Goal: Information Seeking & Learning: Check status

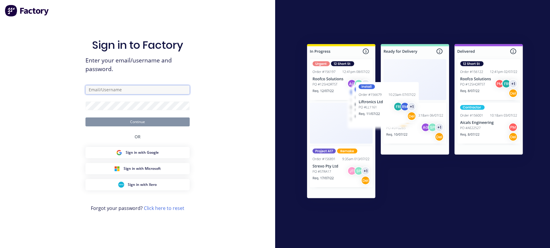
type input "oz@vvaengineering.com"
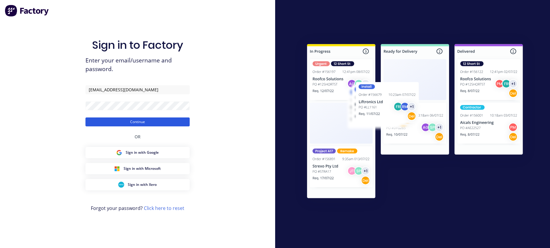
click at [124, 122] on button "Continue" at bounding box center [137, 122] width 104 height 9
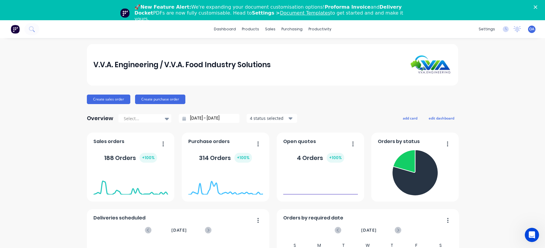
click at [537, 6] on icon "Close" at bounding box center [536, 7] width 4 height 4
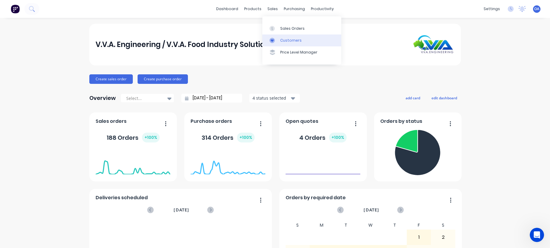
click at [287, 38] on div "Customers" at bounding box center [290, 40] width 21 height 5
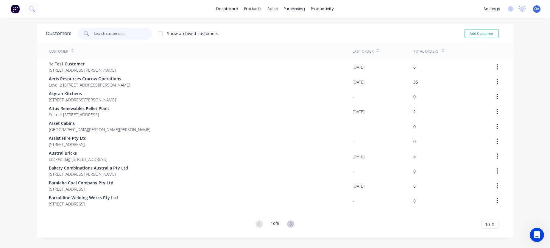
click at [100, 34] on input "text" at bounding box center [123, 34] width 58 height 12
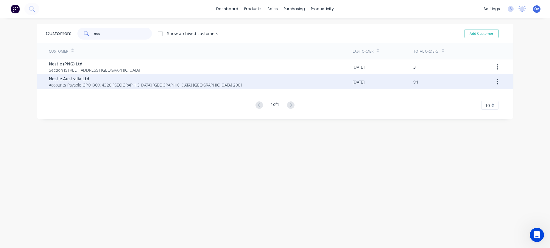
type input "nes"
click at [92, 81] on span "Nestle Australia Ltd" at bounding box center [146, 79] width 194 height 6
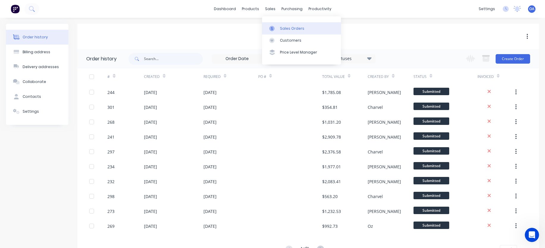
click at [276, 27] on div at bounding box center [273, 28] width 9 height 5
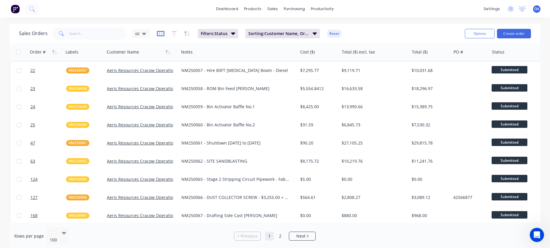
click at [157, 34] on icon "button" at bounding box center [160, 34] width 7 height 6
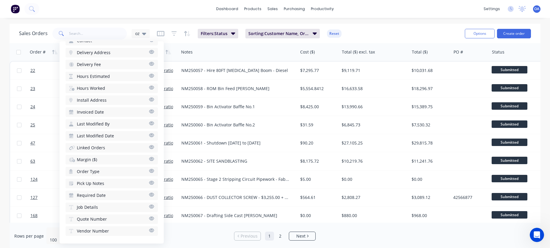
scroll to position [231, 0]
click at [149, 205] on icon "button" at bounding box center [151, 206] width 5 height 4
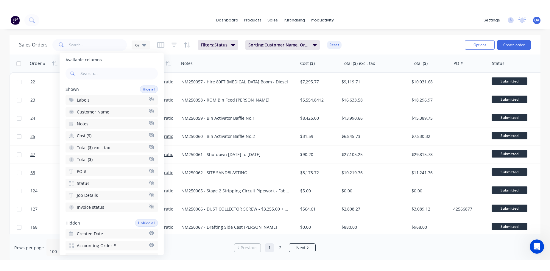
scroll to position [0, 0]
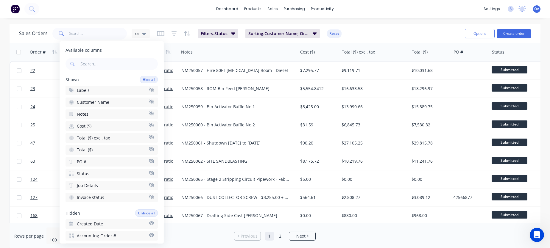
click at [149, 114] on icon "button" at bounding box center [151, 113] width 5 height 4
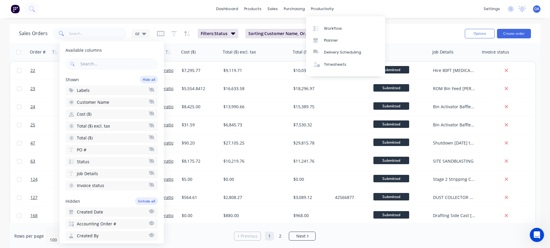
click at [410, 35] on div "Sales Orders oz Filters: Status Sorting: Customer Name, Order # Reset" at bounding box center [239, 33] width 441 height 15
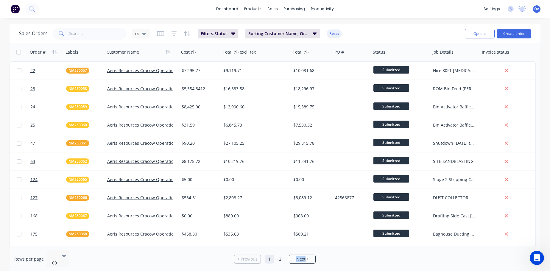
drag, startPoint x: 284, startPoint y: 268, endPoint x: 320, endPoint y: 268, distance: 35.4
click at [320, 248] on div "dashboard products sales purchasing productivity dashboard products Product Cat…" at bounding box center [275, 135] width 550 height 271
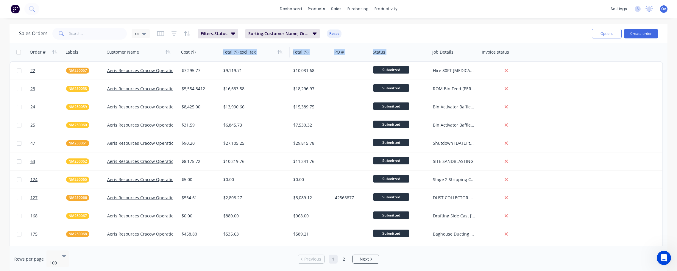
drag, startPoint x: 437, startPoint y: 51, endPoint x: 224, endPoint y: 54, distance: 212.8
click at [224, 54] on div "Order # Labels Customer Name Cost ($) Total ($) excl. tax Total ($) PO # Status…" at bounding box center [272, 52] width 525 height 18
click at [496, 23] on div "dashboard products sales purchasing productivity dashboard products Product Cat…" at bounding box center [338, 135] width 677 height 271
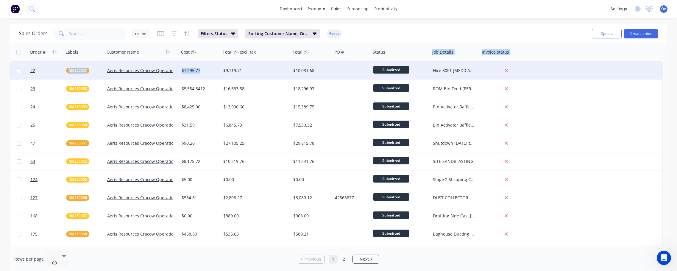
drag, startPoint x: 460, startPoint y: 51, endPoint x: 323, endPoint y: 64, distance: 137.2
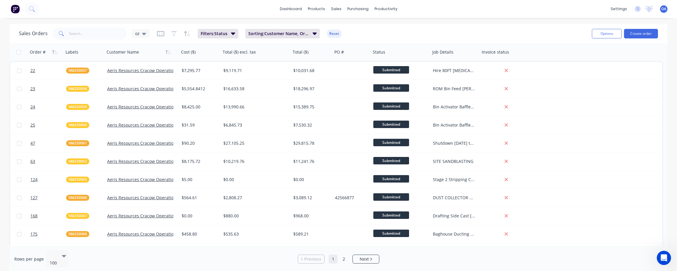
click at [450, 37] on div "Sales Orders oz Filters: Status Sorting: Customer Name, Order # Reset" at bounding box center [303, 33] width 568 height 15
click at [549, 10] on div "settings No new notifications Mark all as read You have no notifications OA V.V…" at bounding box center [641, 8] width 69 height 9
click at [147, 36] on div "oz" at bounding box center [141, 33] width 18 height 9
click at [207, 97] on button "edit" at bounding box center [208, 96] width 8 height 6
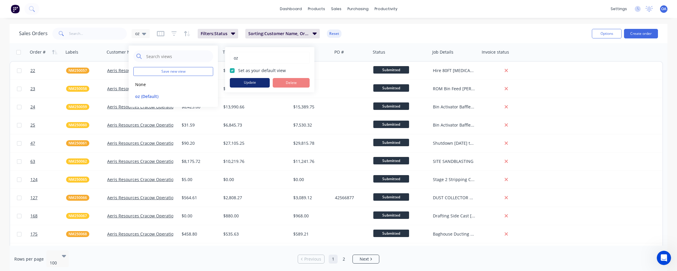
click at [241, 84] on button "Update" at bounding box center [250, 83] width 40 height 10
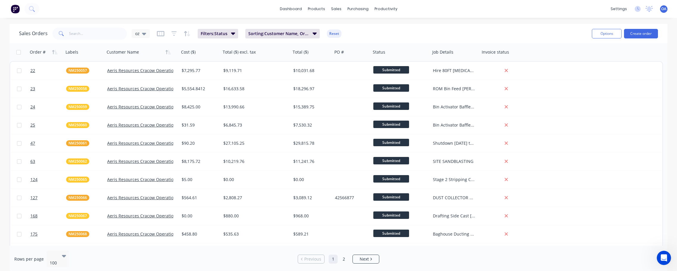
click at [549, 8] on span "OA" at bounding box center [663, 8] width 5 height 5
click at [549, 72] on div "Sign out" at bounding box center [613, 74] width 16 height 5
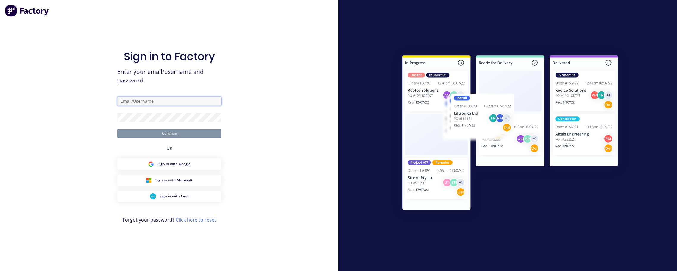
type input "oz@vvaengineering.com"
click at [172, 136] on button "Continue" at bounding box center [169, 133] width 104 height 9
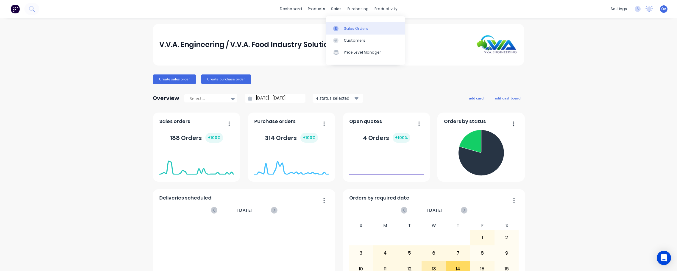
click at [347, 29] on div "Sales Orders" at bounding box center [356, 28] width 24 height 5
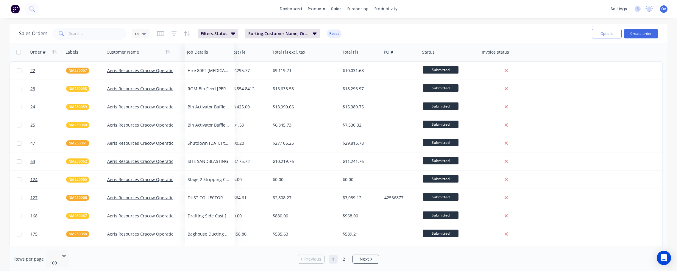
drag, startPoint x: 446, startPoint y: 53, endPoint x: 201, endPoint y: 58, distance: 245.2
click at [201, 58] on div "Job Details" at bounding box center [208, 52] width 49 height 18
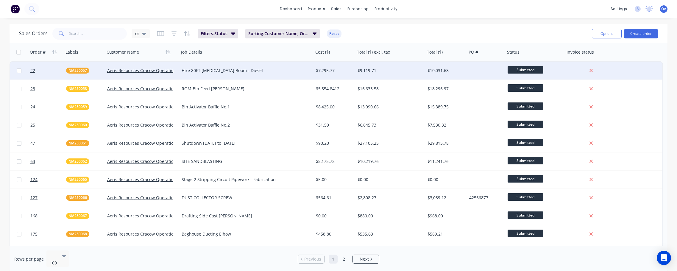
drag, startPoint x: 227, startPoint y: 52, endPoint x: 312, endPoint y: 70, distance: 86.9
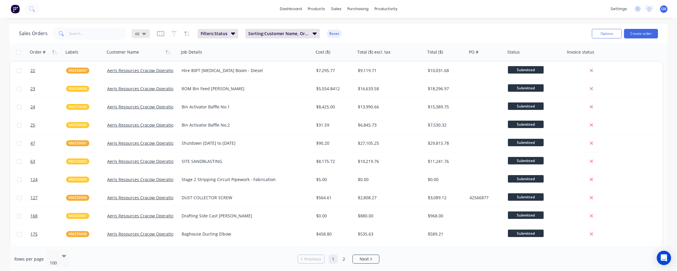
click at [144, 32] on icon at bounding box center [144, 33] width 4 height 7
click at [207, 97] on button "edit" at bounding box center [208, 96] width 8 height 6
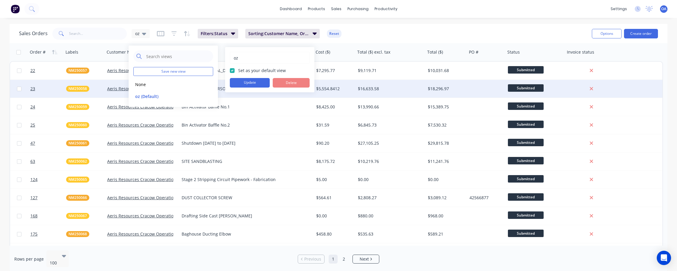
click at [252, 81] on button "Update" at bounding box center [250, 83] width 40 height 10
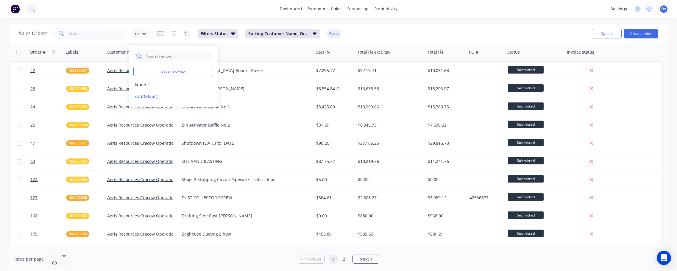
click at [380, 33] on div "Sales Orders oz Filters: Status Sorting: Customer Name, Order # Reset" at bounding box center [303, 33] width 568 height 15
click at [79, 32] on input "text" at bounding box center [98, 34] width 58 height 12
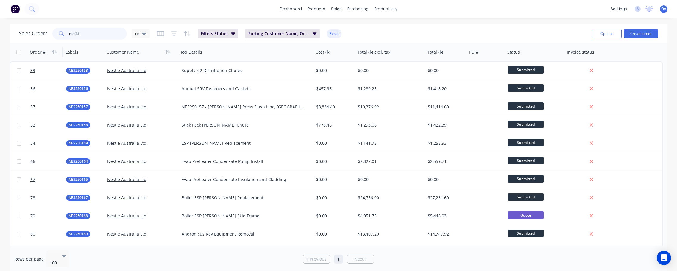
type input "nes25"
click at [43, 52] on div "Order #" at bounding box center [38, 52] width 16 height 6
click at [53, 52] on icon "button" at bounding box center [54, 52] width 5 height 5
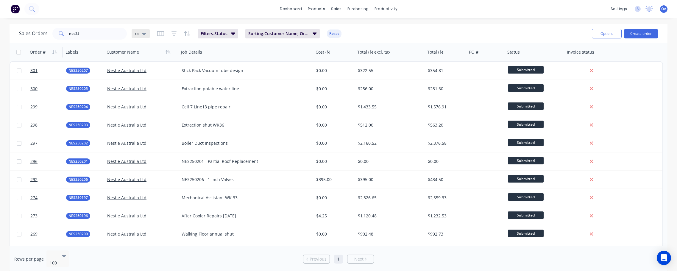
click at [145, 34] on div "oz" at bounding box center [141, 33] width 18 height 9
click at [205, 96] on button "edit" at bounding box center [208, 96] width 8 height 6
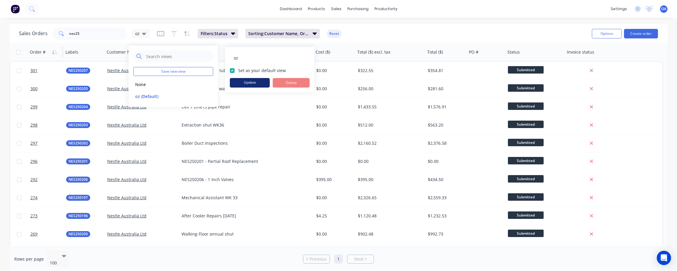
click at [238, 83] on button "Update" at bounding box center [250, 83] width 40 height 10
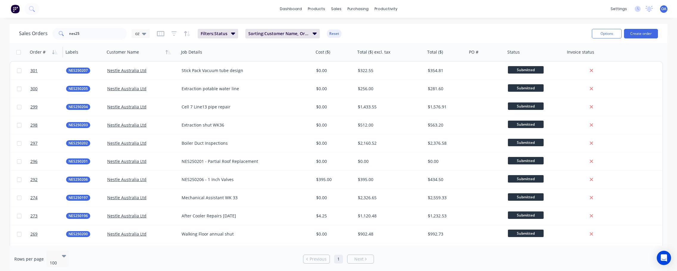
click at [91, 25] on div "Sales Orders nes25 oz Filters: Status Sorting: Customer Name, Order # Reset Opt…" at bounding box center [339, 33] width 658 height 19
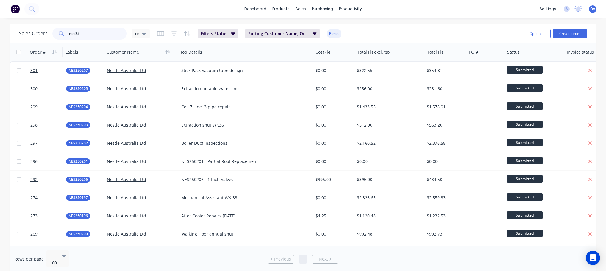
click at [75, 35] on input "nes25" at bounding box center [98, 34] width 58 height 12
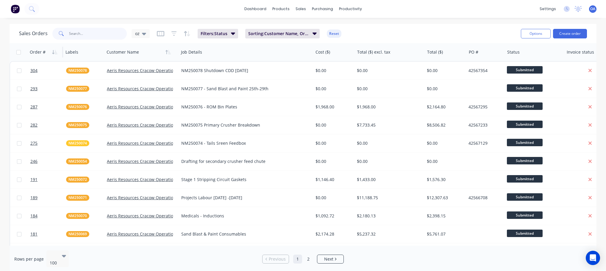
click at [85, 35] on input "text" at bounding box center [98, 34] width 58 height 12
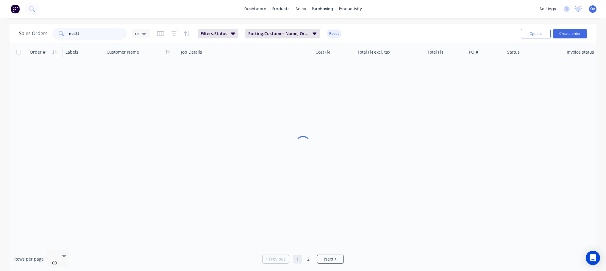
type input "nes25"
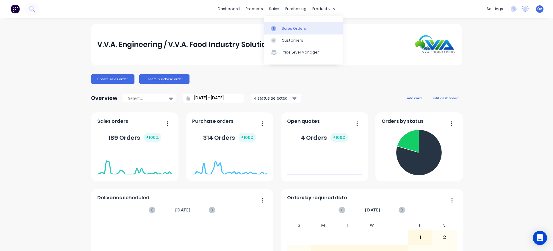
click at [284, 26] on div "Sales Orders" at bounding box center [294, 28] width 24 height 5
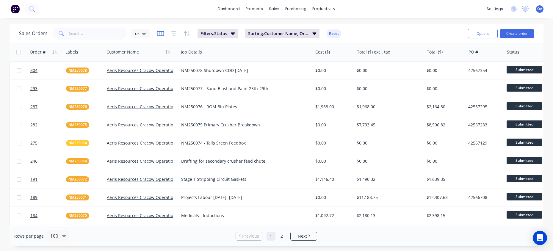
click at [158, 34] on icon "button" at bounding box center [160, 34] width 7 height 6
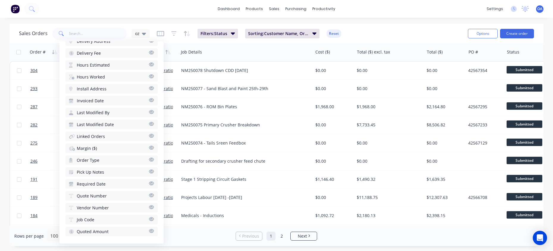
scroll to position [255, 0]
click at [149, 217] on icon "button" at bounding box center [151, 218] width 5 height 4
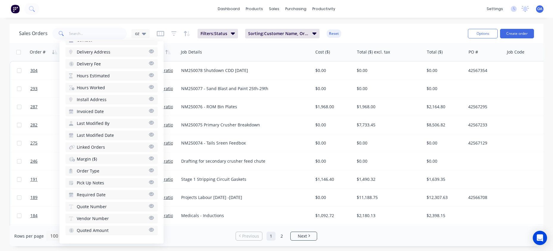
click at [149, 229] on icon "button" at bounding box center [151, 230] width 5 height 4
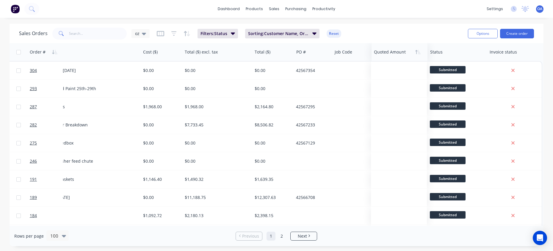
scroll to position [0, 172]
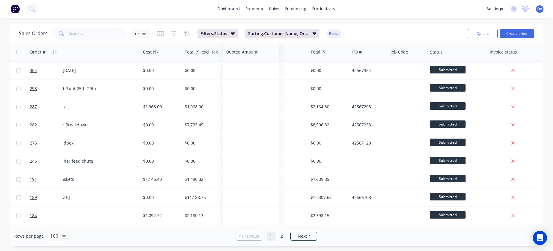
drag, startPoint x: 448, startPoint y: 55, endPoint x: 240, endPoint y: 61, distance: 208.0
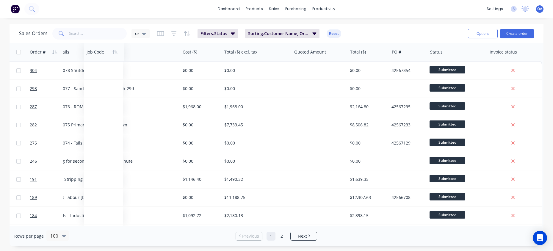
drag, startPoint x: 402, startPoint y: 52, endPoint x: 98, endPoint y: 57, distance: 304.1
click at [98, 57] on div at bounding box center [103, 52] width 33 height 12
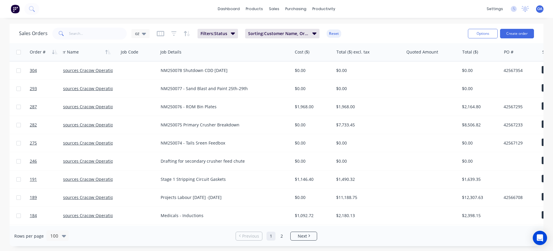
scroll to position [0, 25]
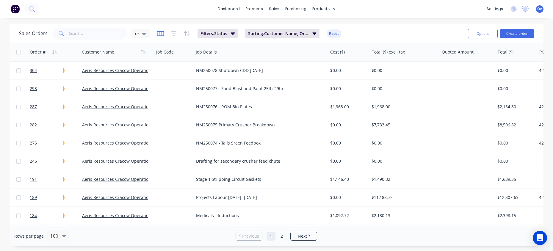
click at [159, 33] on icon "button" at bounding box center [160, 34] width 3 height 4
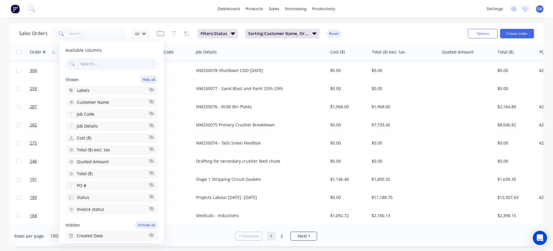
click at [149, 174] on icon "button" at bounding box center [151, 173] width 5 height 4
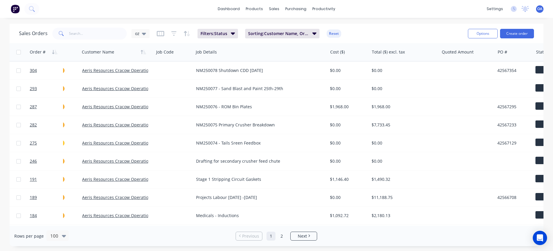
click at [395, 26] on div "Sales Orders oz Filters: Status Sorting: Customer Name, Order # Reset Options C…" at bounding box center [277, 33] width 534 height 19
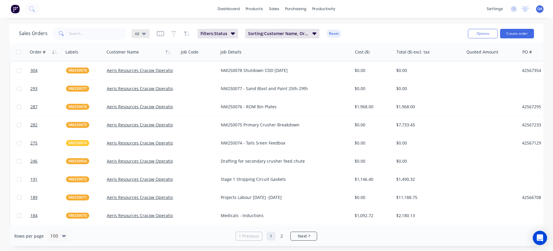
click at [140, 35] on div "oz" at bounding box center [140, 33] width 11 height 5
click at [204, 97] on div "oz (Default) edit" at bounding box center [173, 96] width 80 height 12
click at [207, 97] on button "edit" at bounding box center [208, 96] width 8 height 6
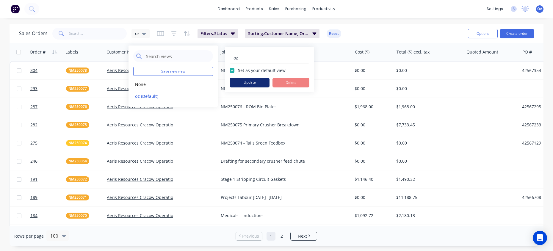
click at [249, 84] on button "Update" at bounding box center [250, 83] width 40 height 10
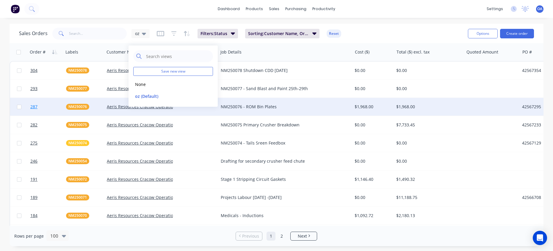
click at [37, 105] on span "287" at bounding box center [33, 107] width 7 height 6
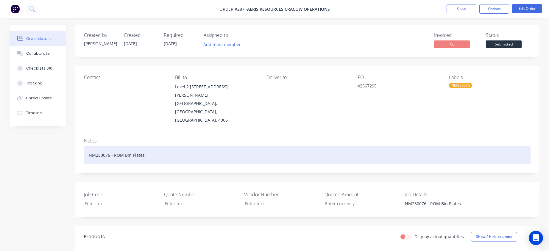
click at [104, 146] on div "NM250076 - ROM Bin Plates" at bounding box center [307, 155] width 446 height 18
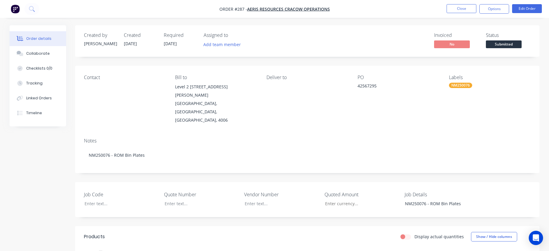
click at [355, 195] on div "Job Code Quote Number Vendor Number Quoted Amount Job Details NM250076 - ROM Bi…" at bounding box center [307, 199] width 464 height 35
click at [343, 199] on input "Job Code" at bounding box center [359, 203] width 79 height 9
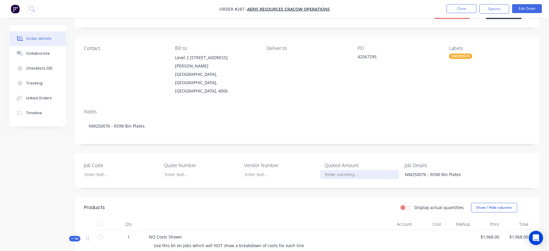
scroll to position [30, 0]
click at [463, 6] on button "Close" at bounding box center [461, 8] width 30 height 9
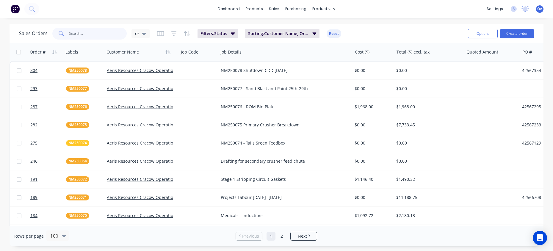
click at [75, 33] on input "text" at bounding box center [98, 34] width 58 height 12
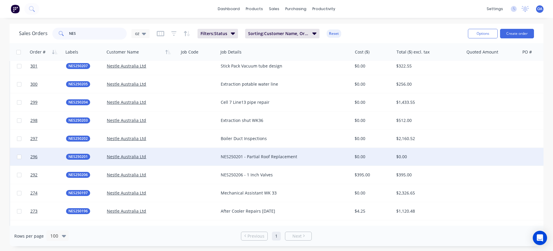
scroll to position [60, 0]
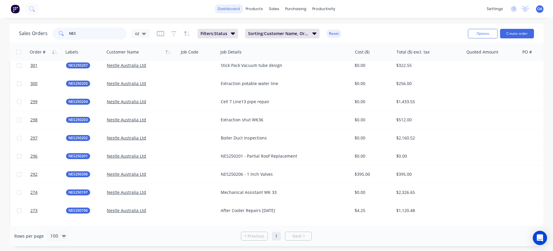
type input "NES"
